Goal: Find specific page/section: Find specific page/section

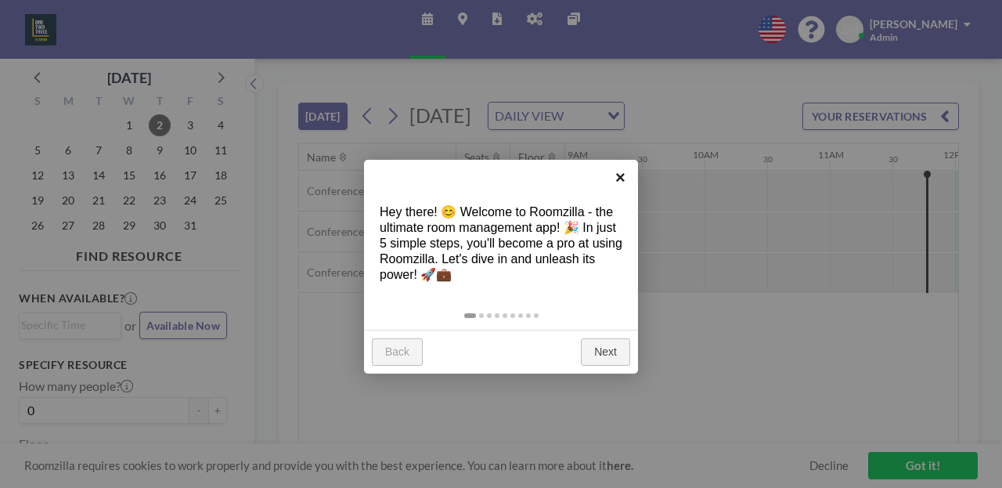
scroll to position [0, 1120]
click at [624, 176] on link "×" at bounding box center [620, 177] width 35 height 35
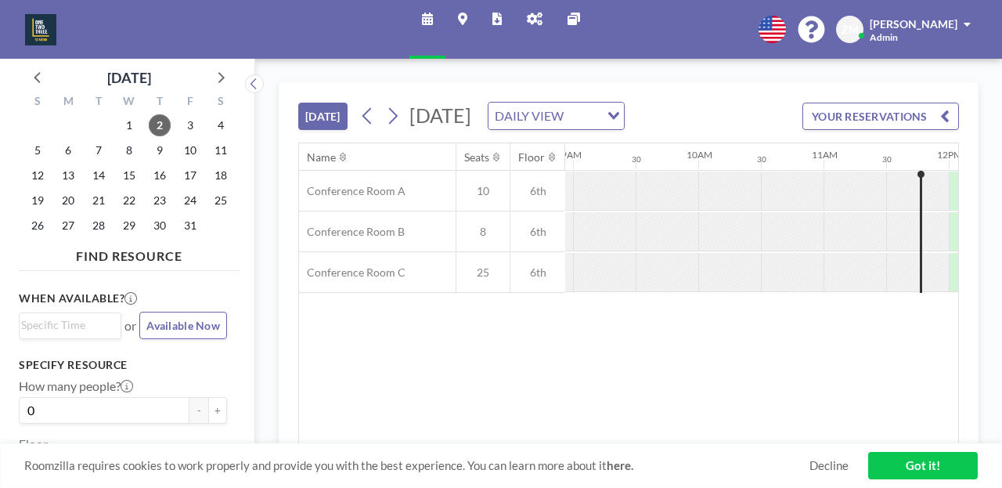
click at [501, 17] on icon at bounding box center [497, 19] width 9 height 13
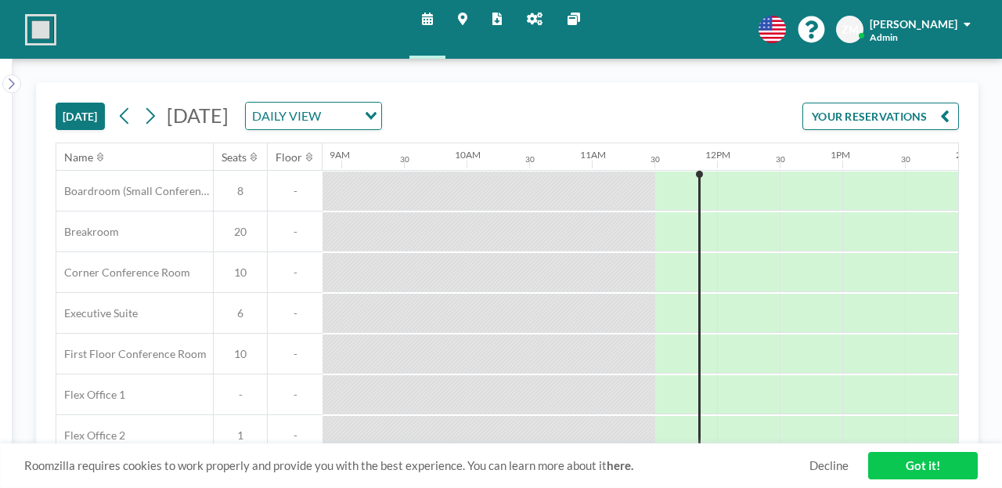
scroll to position [0, 1120]
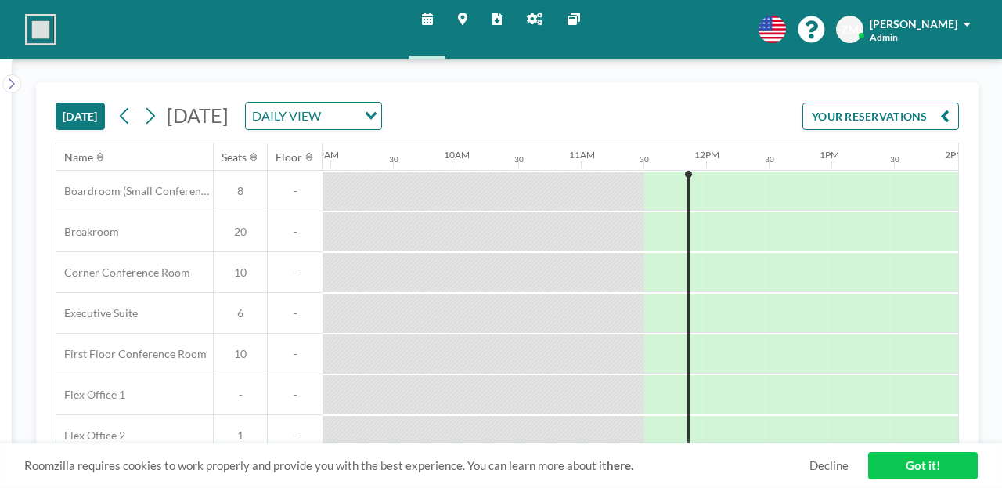
click at [527, 15] on icon at bounding box center [535, 19] width 16 height 13
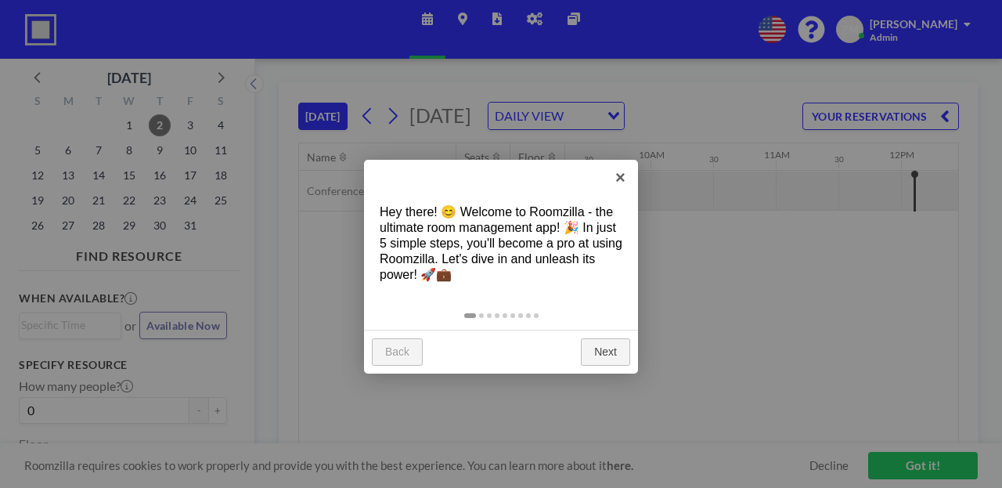
scroll to position [0, 1171]
click at [617, 176] on link "×" at bounding box center [620, 177] width 35 height 35
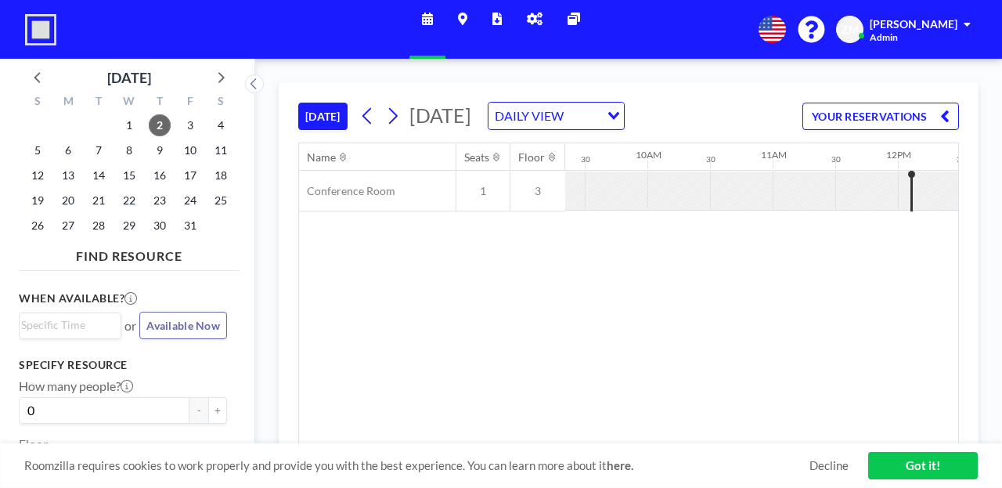
click at [491, 13] on link "Reports" at bounding box center [497, 29] width 34 height 59
